Goal: Task Accomplishment & Management: Use online tool/utility

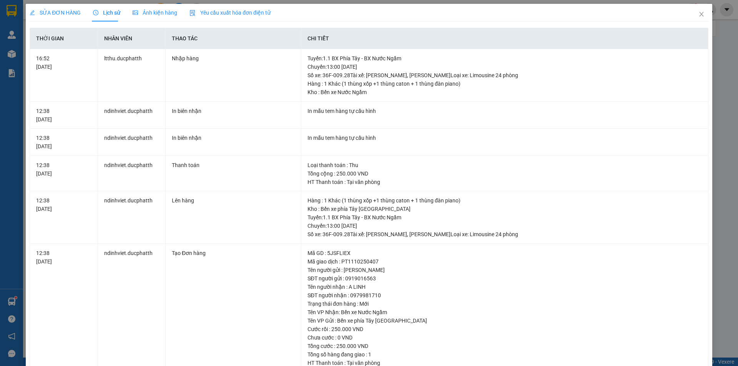
click at [9, 299] on div "SỬA ĐƠN HÀNG Lịch sử Ảnh kiện hàng Yêu cầu xuất hóa đơn điện tử Total Paid Fee …" at bounding box center [369, 183] width 738 height 366
click at [695, 18] on span "Close" at bounding box center [702, 15] width 22 height 22
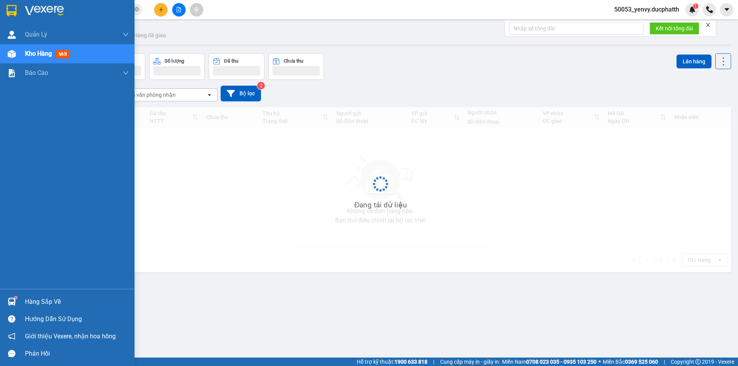
click at [18, 303] on div at bounding box center [11, 301] width 13 height 13
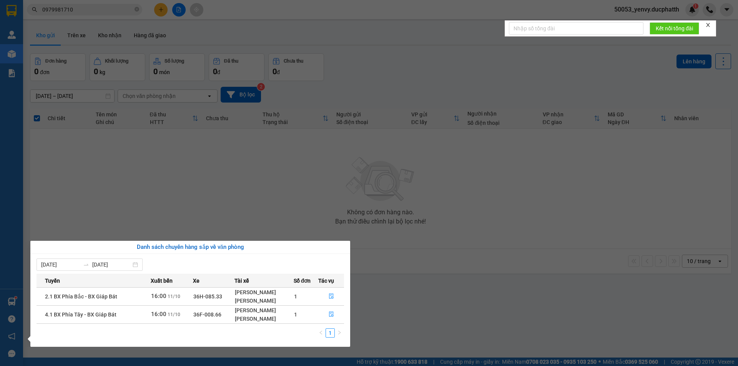
click at [457, 224] on section "Kết quả tìm kiếm ( 4 ) Bộ lọc Mã ĐH Trạng thái Món hàng Thu hộ Tổng cước Chưa c…" at bounding box center [369, 183] width 738 height 366
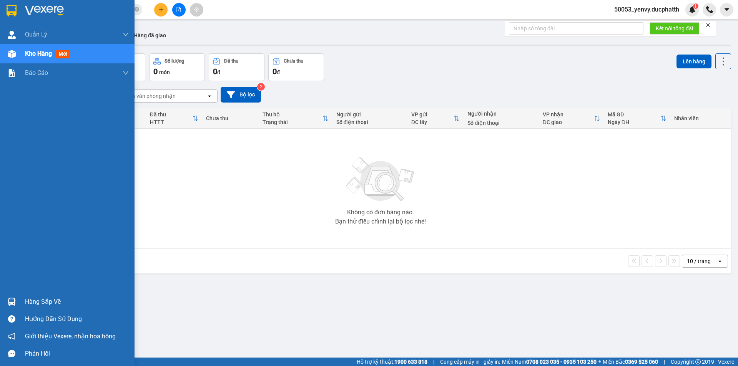
click at [7, 294] on div "Hàng sắp về" at bounding box center [67, 301] width 134 height 17
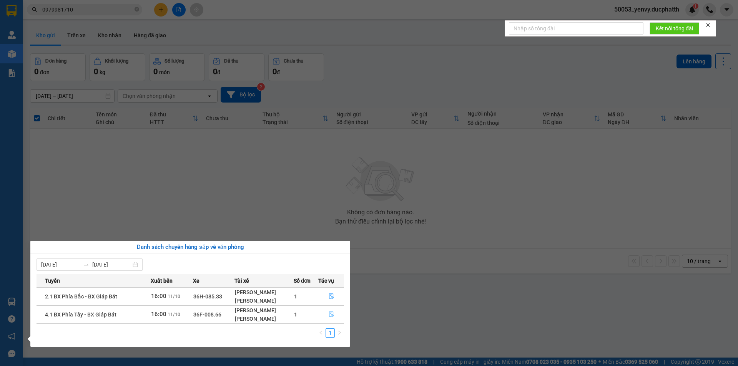
click at [334, 315] on button "button" at bounding box center [331, 315] width 25 height 12
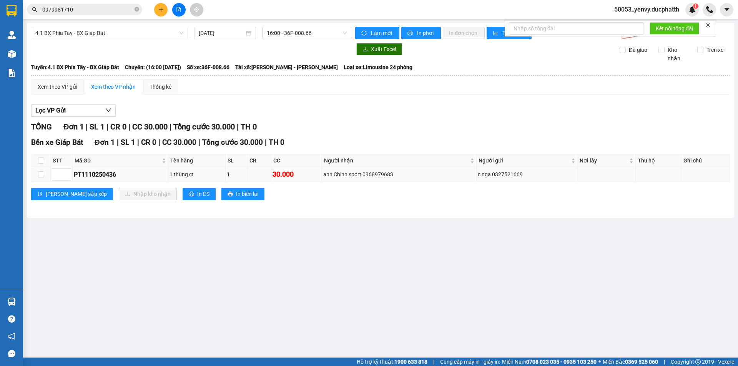
click at [37, 172] on td at bounding box center [41, 174] width 19 height 15
click at [41, 173] on input "checkbox" at bounding box center [41, 174] width 6 height 6
checkbox input "true"
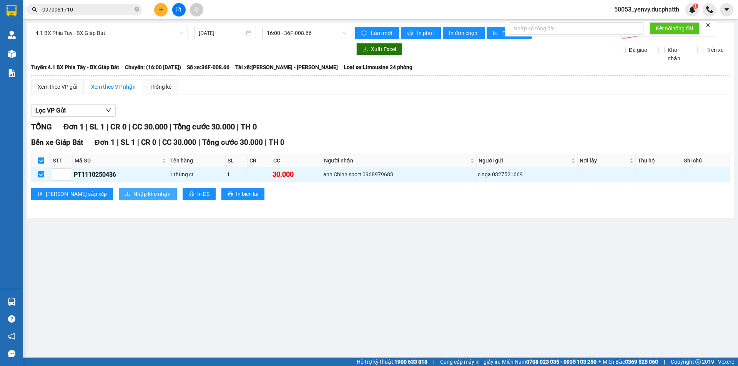
click at [133, 194] on span "Nhập kho nhận" at bounding box center [151, 194] width 37 height 8
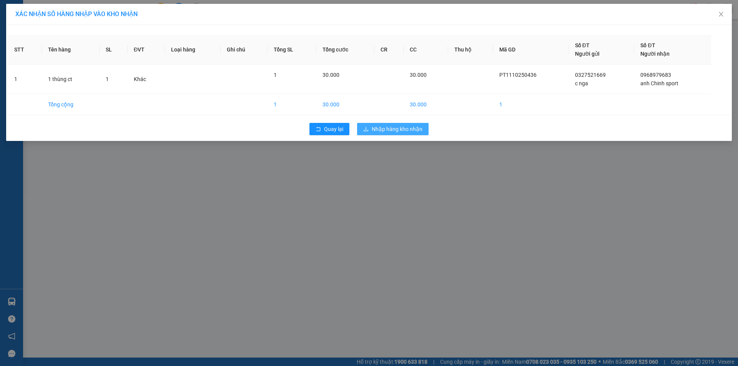
click at [380, 126] on span "Nhập hàng kho nhận" at bounding box center [397, 129] width 51 height 8
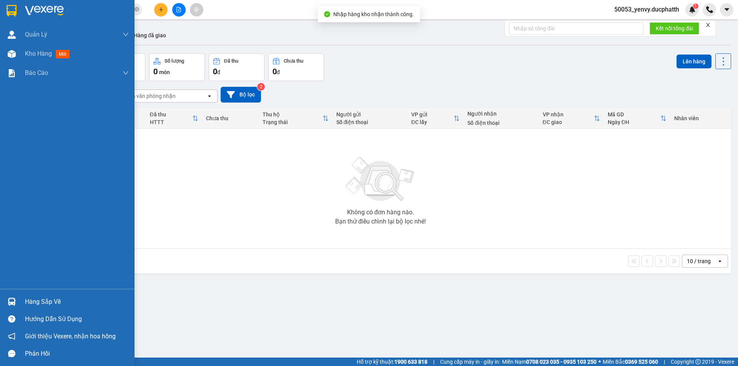
click at [17, 297] on div at bounding box center [11, 301] width 13 height 13
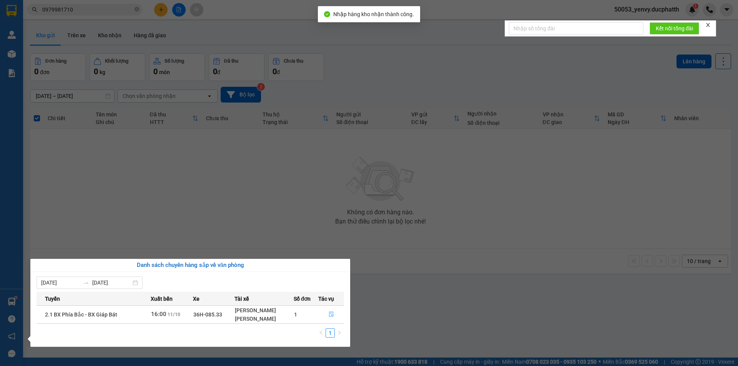
click at [334, 312] on button "button" at bounding box center [331, 315] width 25 height 12
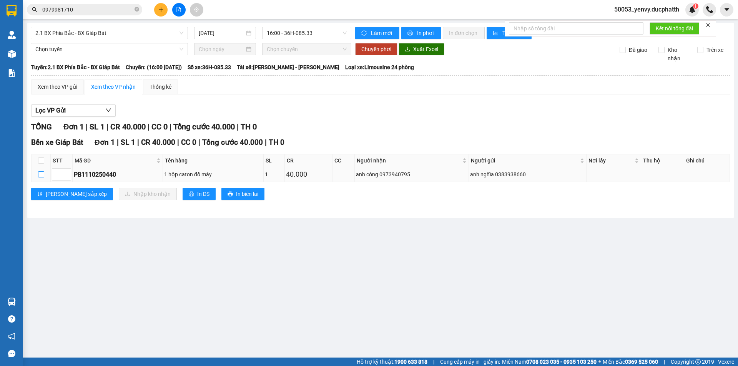
click at [41, 174] on input "checkbox" at bounding box center [41, 174] width 6 height 6
checkbox input "true"
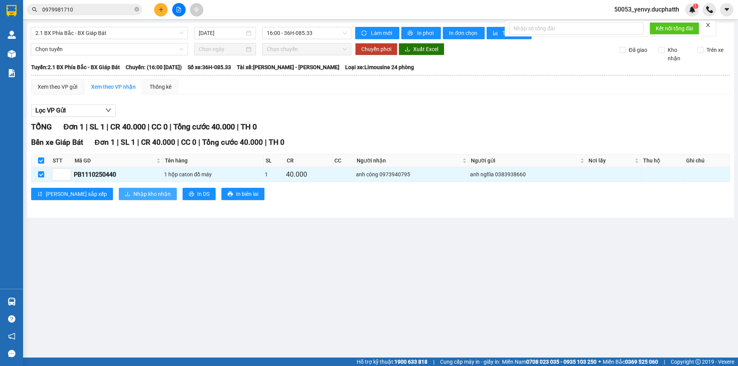
click at [133, 195] on span "Nhập kho nhận" at bounding box center [151, 194] width 37 height 8
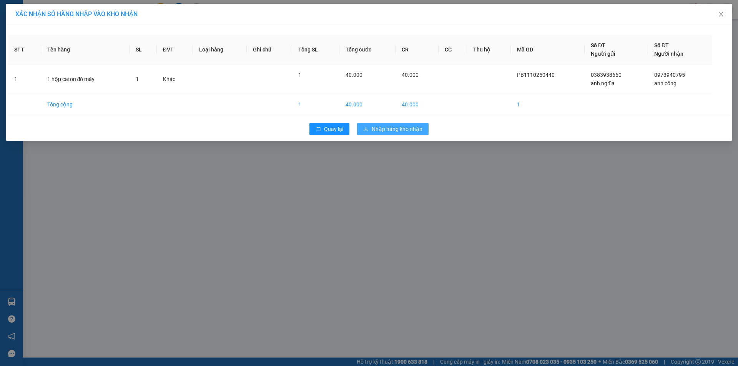
click at [413, 131] on span "Nhập hàng kho nhận" at bounding box center [397, 129] width 51 height 8
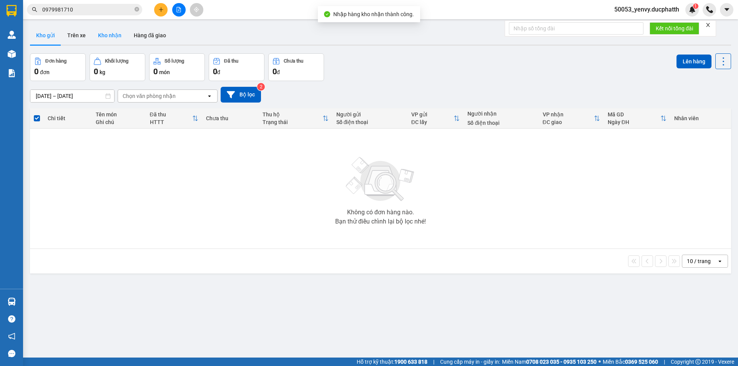
click at [115, 32] on button "Kho nhận" at bounding box center [110, 35] width 36 height 18
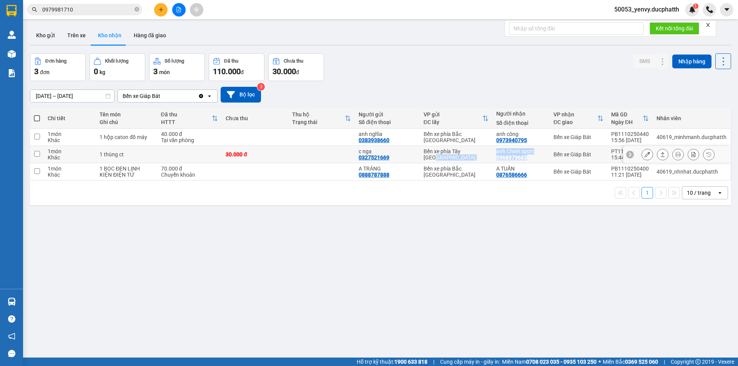
copy tr "h Hóa anh Chinh sport 0968979683"
drag, startPoint x: 531, startPoint y: 158, endPoint x: 492, endPoint y: 161, distance: 39.3
click at [492, 161] on td "anh Chinh sport 0968979683" at bounding box center [520, 154] width 57 height 17
checkbox input "true"
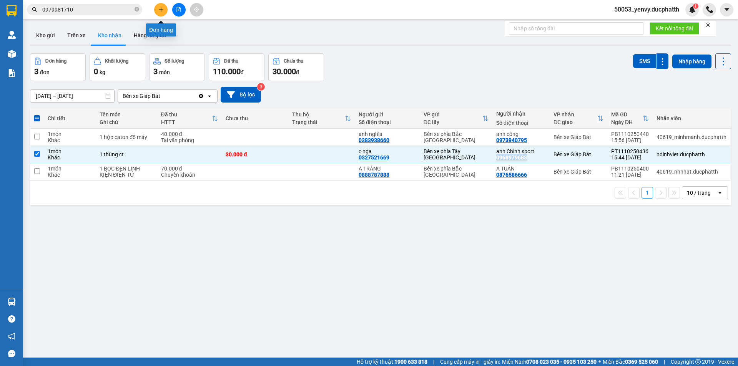
drag, startPoint x: 178, startPoint y: 11, endPoint x: 168, endPoint y: 21, distance: 13.9
click at [178, 11] on icon "file-add" at bounding box center [178, 9] width 5 height 5
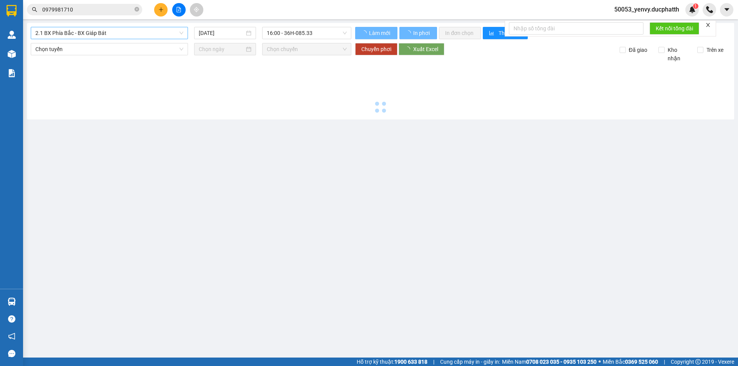
click at [93, 34] on span "2.1 BX Phía Bắc - BX Giáp Bát" at bounding box center [109, 33] width 148 height 12
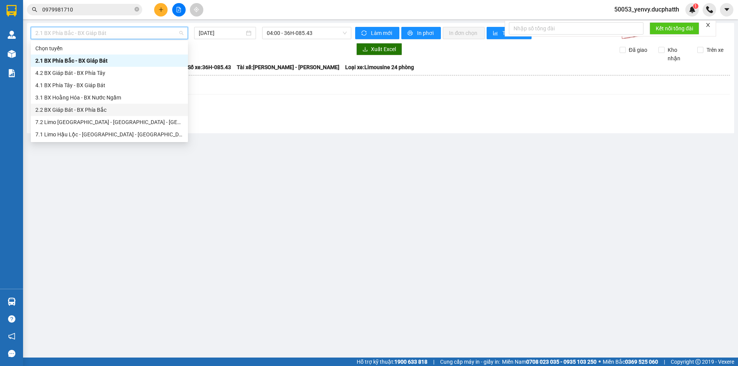
click at [86, 109] on div "2.2 BX Giáp Bát - BX Phía Bắc" at bounding box center [109, 110] width 148 height 8
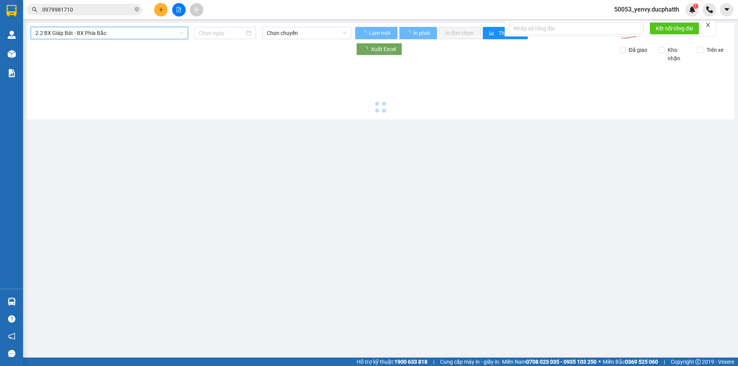
type input "[DATE]"
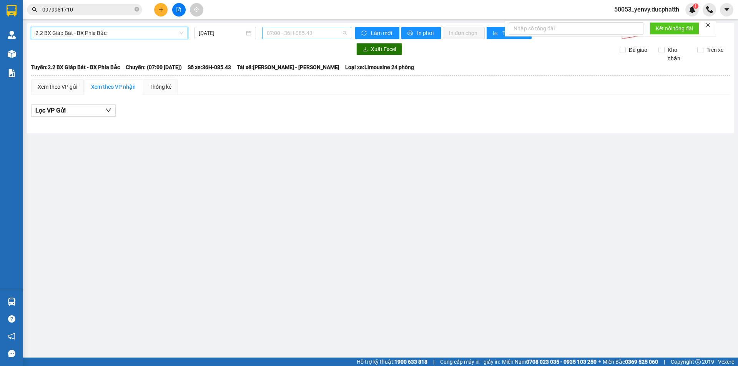
click at [293, 34] on span "07:00 - 36H-085.43" at bounding box center [307, 33] width 80 height 12
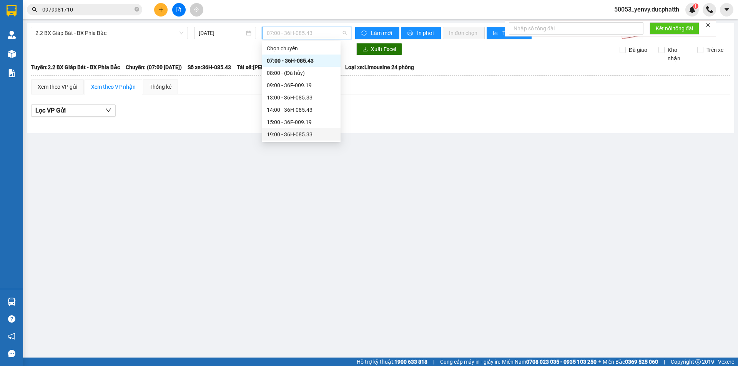
click at [291, 136] on div "19:00 - 36H-085.33" at bounding box center [301, 134] width 69 height 8
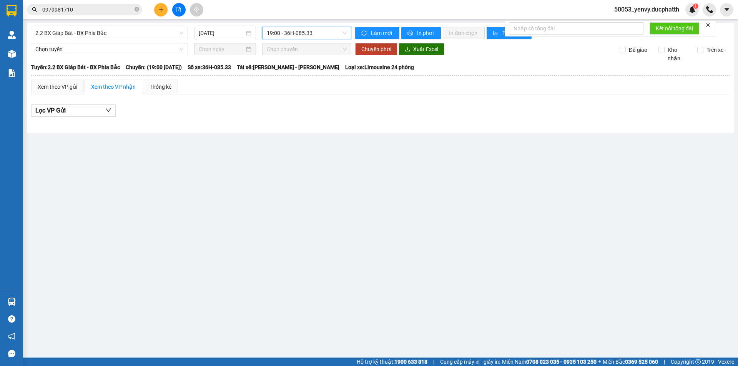
click at [277, 37] on span "19:00 - 36H-085.33" at bounding box center [307, 33] width 80 height 12
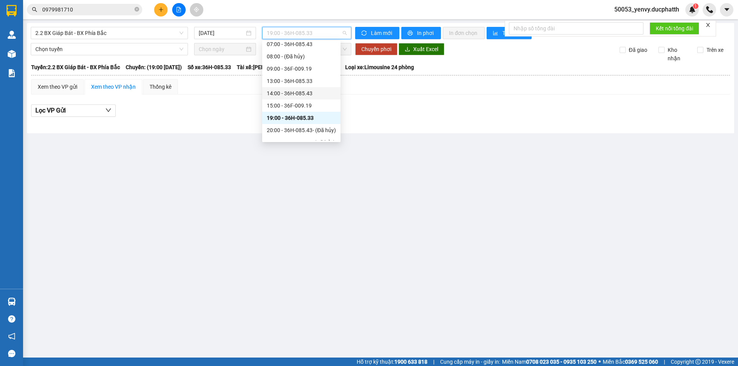
scroll to position [25, 0]
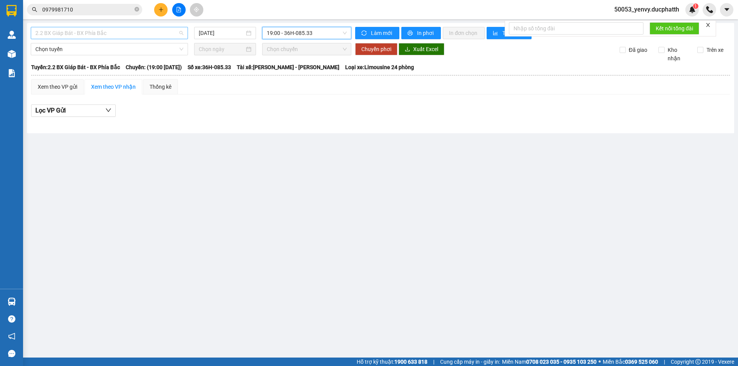
click at [85, 33] on span "2.2 BX Giáp Bát - BX Phía Bắc" at bounding box center [109, 33] width 148 height 12
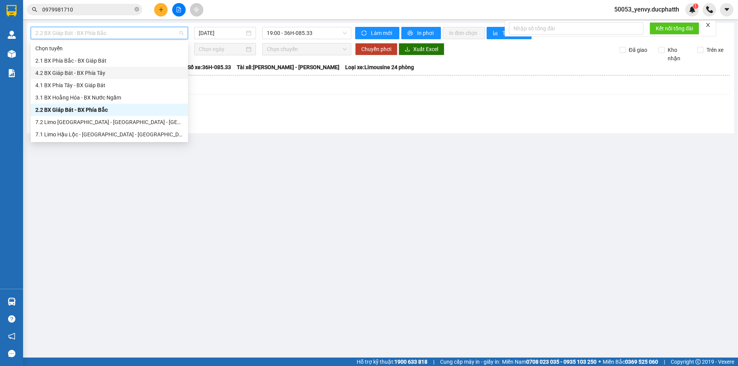
click at [96, 72] on div "4.2 BX Giáp Bát - BX Phía Tây" at bounding box center [109, 73] width 148 height 8
type input "[DATE]"
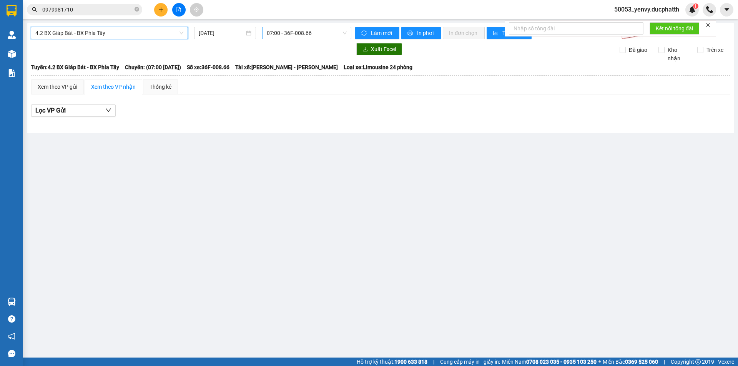
click at [309, 34] on span "07:00 - 36F-008.66" at bounding box center [307, 33] width 80 height 12
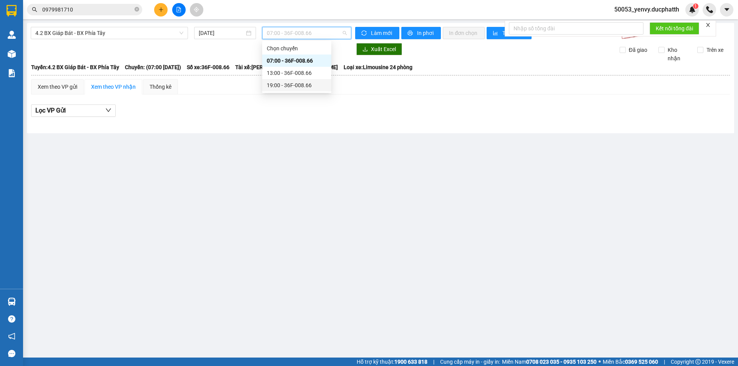
click at [295, 82] on div "19:00 - 36F-008.66" at bounding box center [297, 85] width 60 height 8
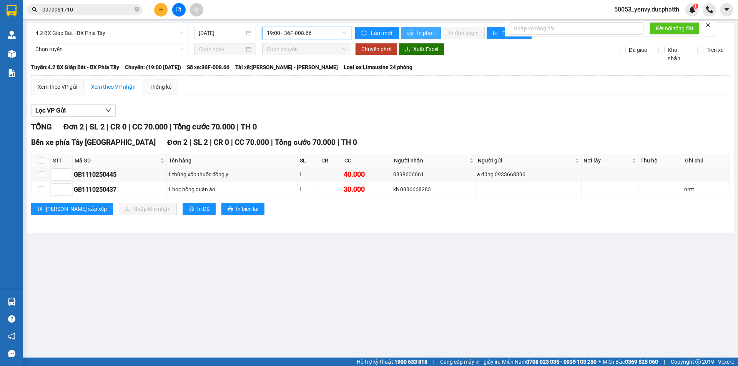
click at [419, 34] on span "In phơi" at bounding box center [426, 33] width 18 height 8
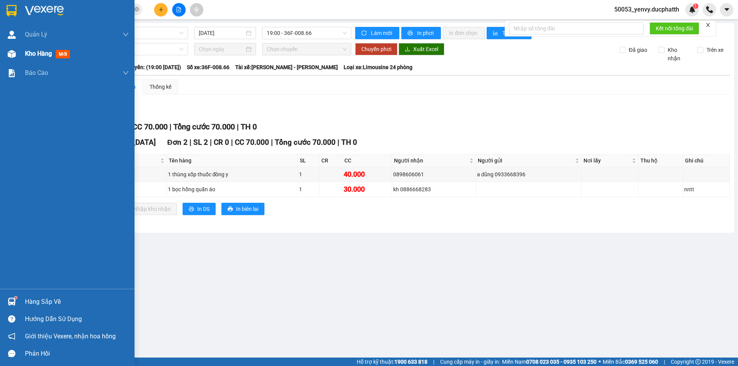
click at [33, 59] on div "Kho hàng mới" at bounding box center [77, 53] width 104 height 19
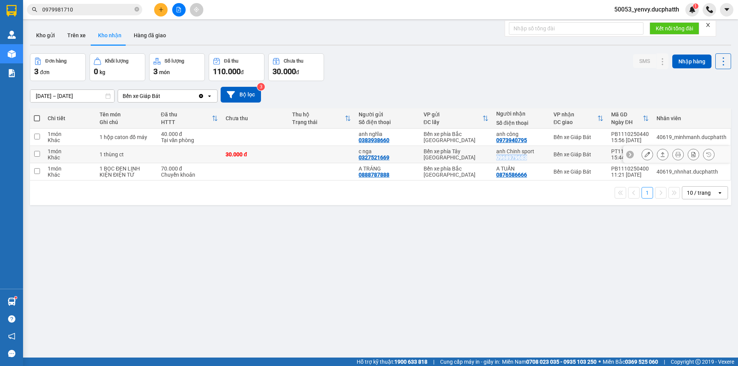
copy div "0968979683"
drag, startPoint x: 529, startPoint y: 157, endPoint x: 495, endPoint y: 158, distance: 34.2
click at [495, 158] on td "anh Chinh sport 0968979683" at bounding box center [520, 154] width 57 height 17
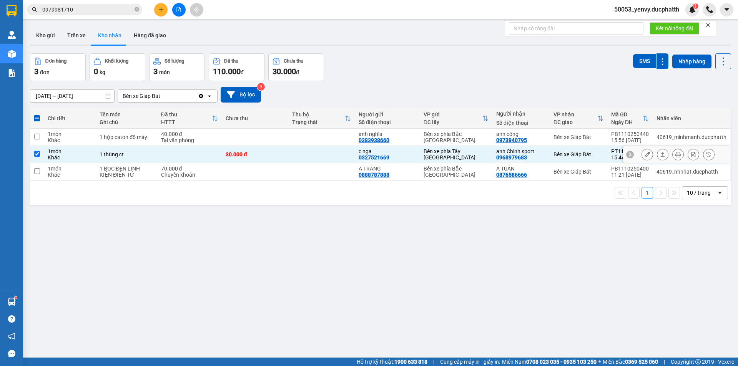
click at [492, 157] on td "anh Chinh sport 0968979683" at bounding box center [520, 154] width 57 height 17
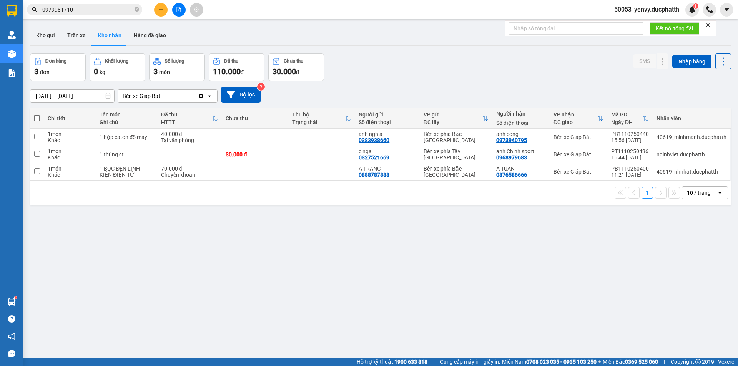
click at [557, 217] on div "ver 1.8.146 Kho gửi Trên xe Kho nhận Hàng đã giao Đơn hàng 3 đơn Khối lượng 0 k…" at bounding box center [380, 206] width 707 height 366
copy div "0968979683"
drag, startPoint x: 531, startPoint y: 157, endPoint x: 494, endPoint y: 161, distance: 37.4
click at [494, 161] on td "anh Chinh sport 0968979683" at bounding box center [520, 154] width 57 height 17
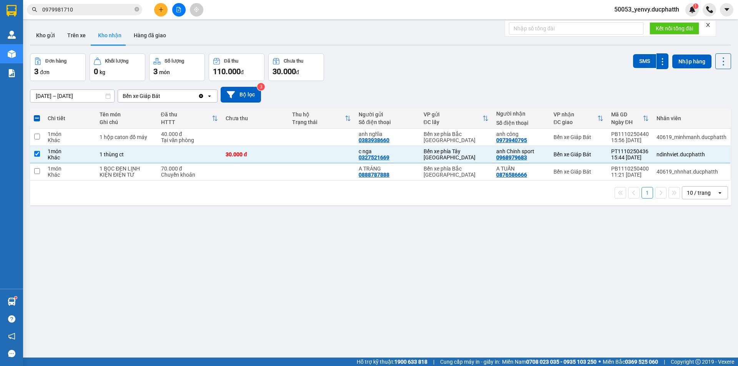
click at [209, 264] on div "ver 1.8.146 Kho gửi Trên xe Kho nhận Hàng đã giao Đơn hàng 3 đơn Khối lượng 0 k…" at bounding box center [380, 206] width 707 height 366
click at [267, 224] on div "ver 1.8.146 Kho gửi Trên xe Kho nhận Hàng đã giao Đơn hàng 3 đơn Khối lượng 0 k…" at bounding box center [380, 206] width 707 height 366
click at [36, 155] on input "checkbox" at bounding box center [37, 154] width 6 height 6
checkbox input "false"
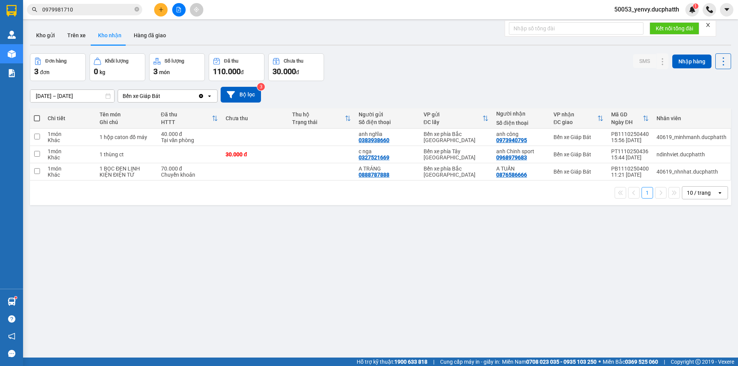
click at [339, 222] on div "ver 1.8.146 Kho gửi Trên xe Kho nhận Hàng đã giao Đơn hàng 3 đơn Khối lượng 0 k…" at bounding box center [380, 206] width 707 height 366
copy div "0973940795"
drag, startPoint x: 536, startPoint y: 140, endPoint x: 493, endPoint y: 143, distance: 42.4
click at [493, 143] on td "anh công 0973940795" at bounding box center [520, 137] width 57 height 17
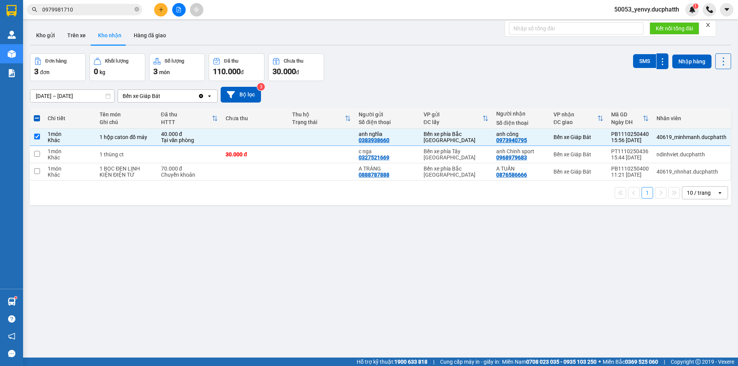
click at [437, 64] on div "Đơn hàng 3 đơn Khối lượng 0 kg Số lượng 3 món Đã thu 110.000 đ Chưa thu 30.000 …" at bounding box center [380, 67] width 701 height 28
copy div "0383938660"
drag, startPoint x: 391, startPoint y: 140, endPoint x: 355, endPoint y: 143, distance: 36.3
click at [355, 143] on td "anh nghĩa 0383938660" at bounding box center [387, 137] width 65 height 17
checkbox input "false"
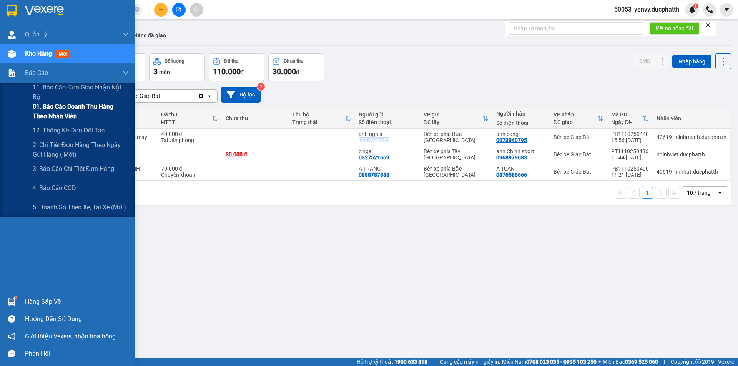
drag, startPoint x: 50, startPoint y: 115, endPoint x: 58, endPoint y: 117, distance: 7.5
click at [51, 115] on span "01. Báo cáo doanh thu hàng theo nhân viên" at bounding box center [81, 111] width 96 height 19
